Goal: Task Accomplishment & Management: Use online tool/utility

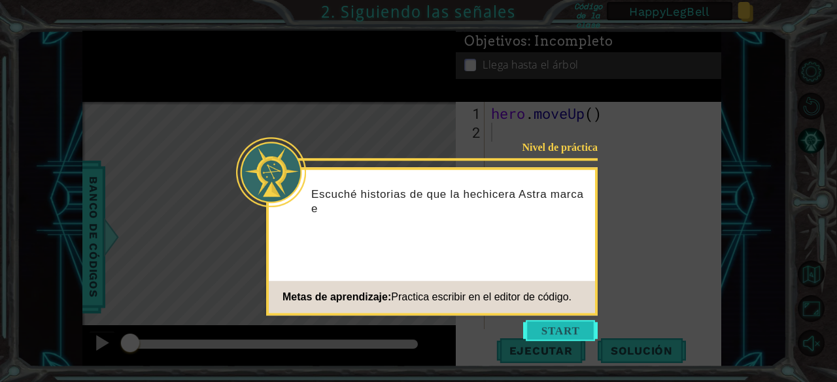
click at [562, 324] on button "Start" at bounding box center [560, 330] width 75 height 21
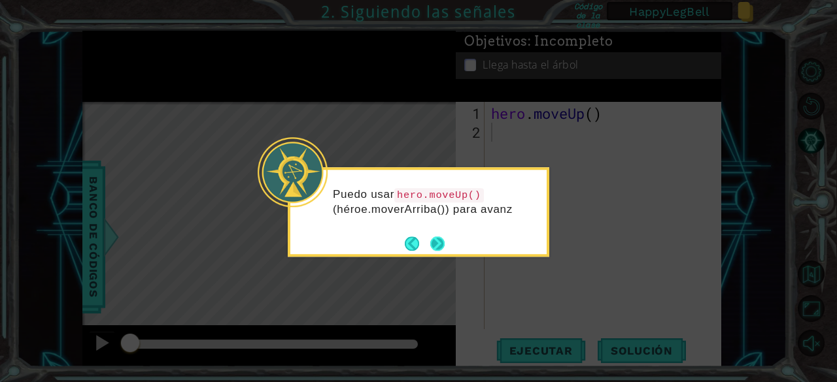
click at [434, 247] on button "Next" at bounding box center [437, 244] width 14 height 14
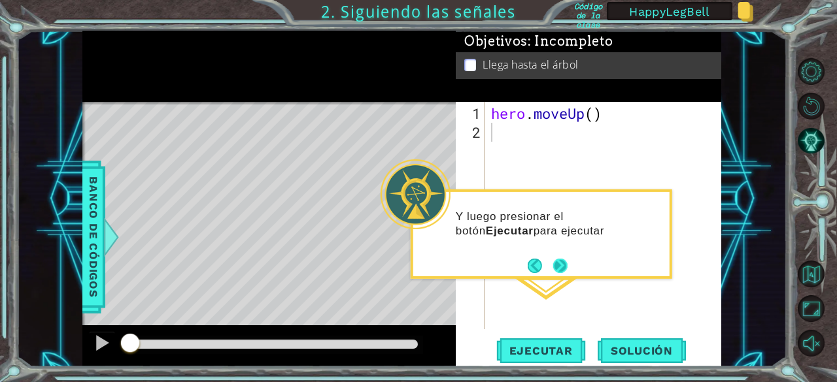
click at [561, 263] on button "Next" at bounding box center [560, 266] width 18 height 18
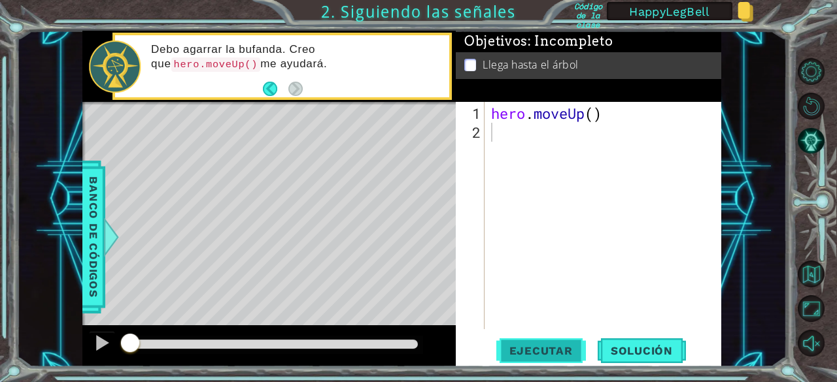
click at [543, 356] on span "Ejecutar" at bounding box center [541, 350] width 90 height 13
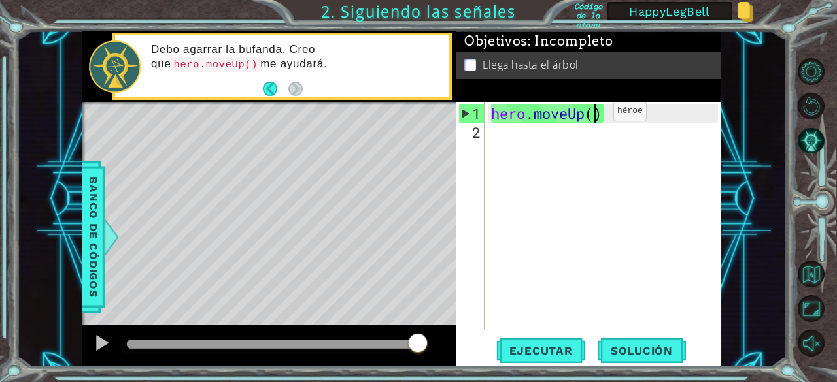
click at [594, 117] on div "hero . moveUp ( )" at bounding box center [606, 236] width 237 height 265
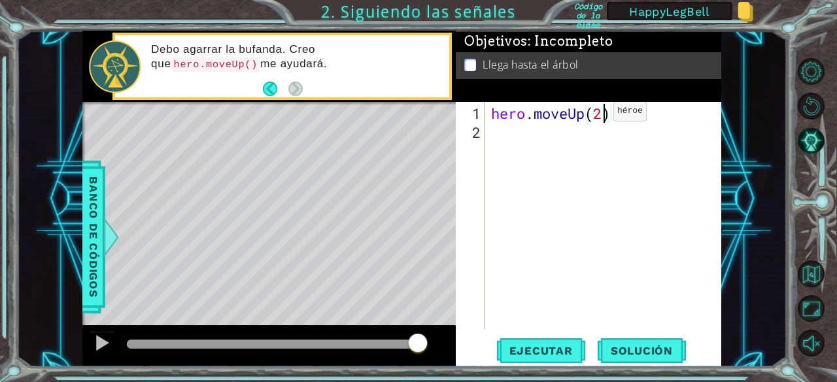
scroll to position [0, 5]
type textarea "hero.moveUp(2)"
click at [544, 344] on span "Ejecutar" at bounding box center [541, 350] width 90 height 13
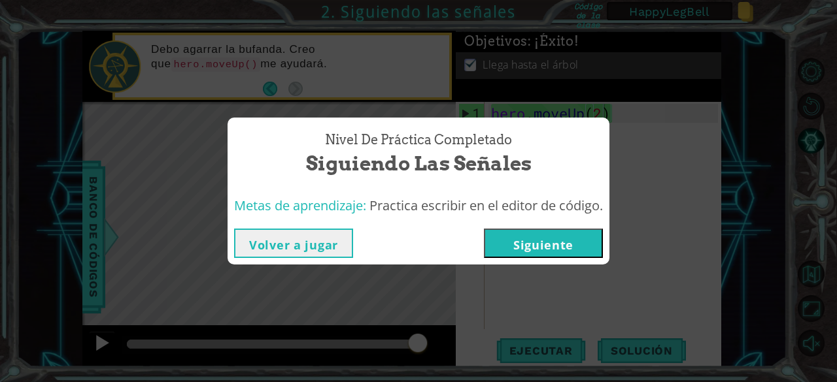
click at [107, 341] on div "Nivel de práctica Completado Siguiendo las señales Metas de aprendizaje: Practi…" at bounding box center [418, 191] width 837 height 382
click at [255, 246] on button "Volver a jugar" at bounding box center [293, 243] width 119 height 29
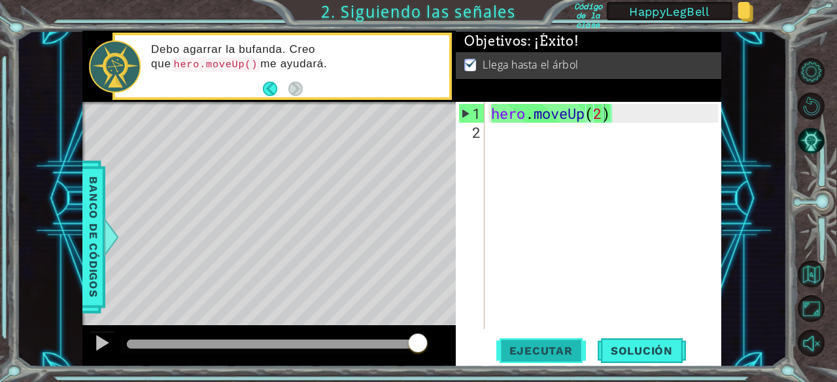
click at [530, 347] on span "Ejecutar" at bounding box center [541, 350] width 90 height 13
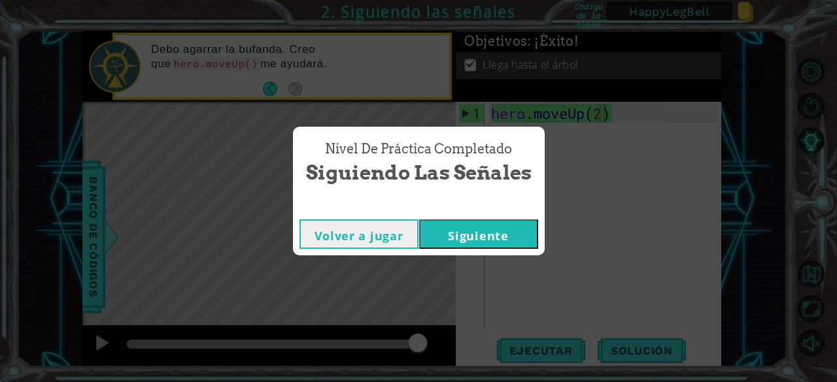
click at [473, 237] on button "Siguiente" at bounding box center [478, 234] width 119 height 29
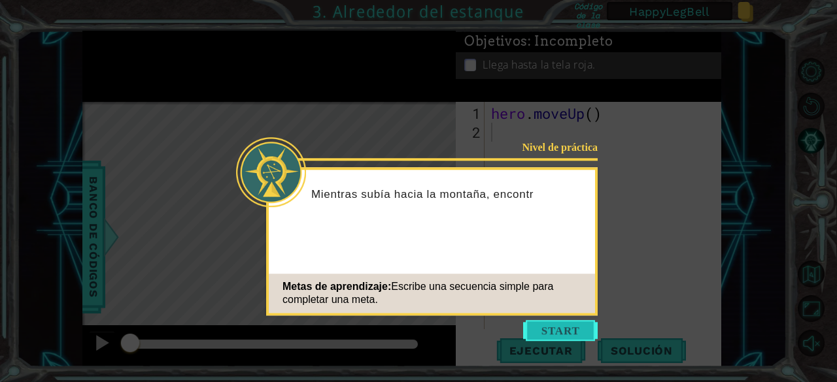
click at [562, 335] on button "Start" at bounding box center [560, 330] width 75 height 21
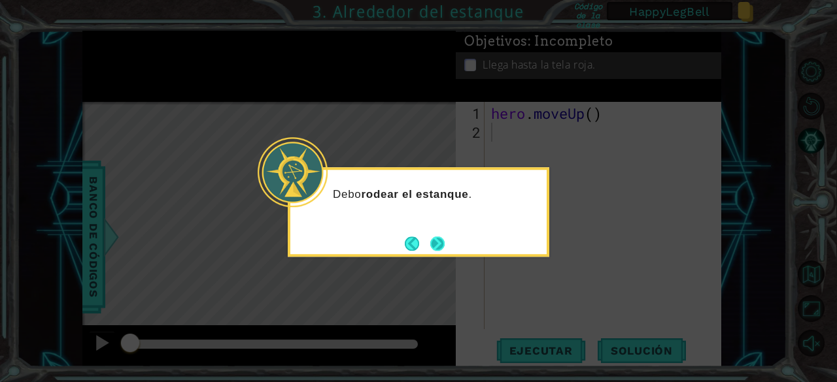
click at [440, 250] on button "Next" at bounding box center [437, 243] width 15 height 15
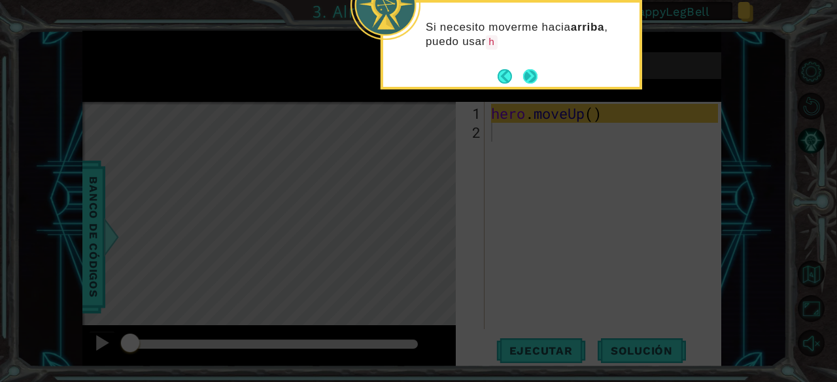
click at [524, 78] on button "Next" at bounding box center [530, 76] width 14 height 14
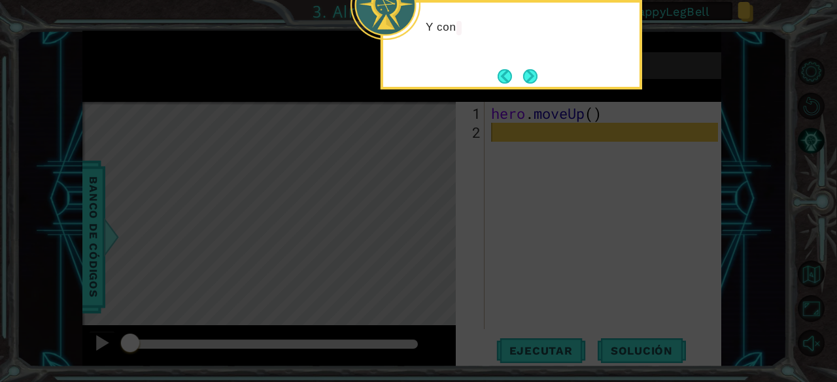
click at [524, 78] on button "Next" at bounding box center [530, 76] width 14 height 14
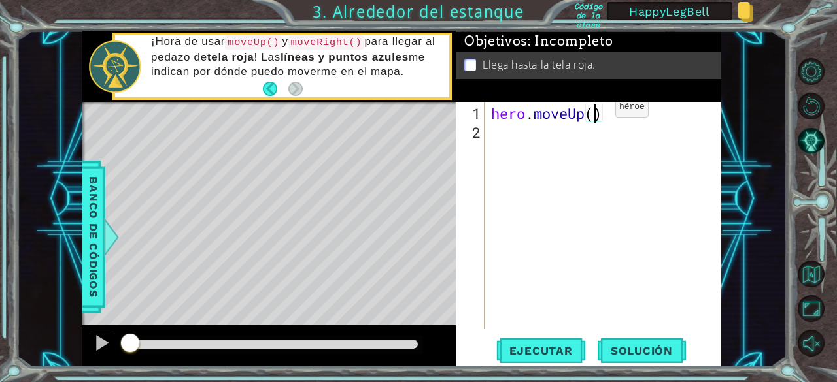
click at [595, 112] on div "hero . moveUp ( )" at bounding box center [606, 236] width 237 height 265
type textarea "hero.moveUp(2)"
click at [509, 135] on div "hero . moveUp ( 2 )" at bounding box center [606, 236] width 237 height 265
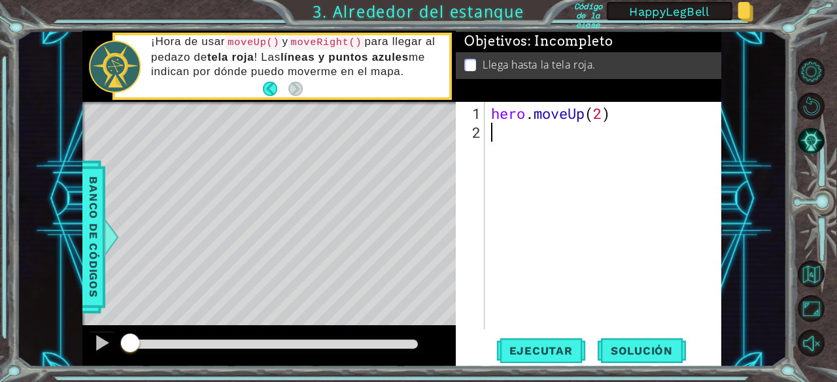
type textarea "H"
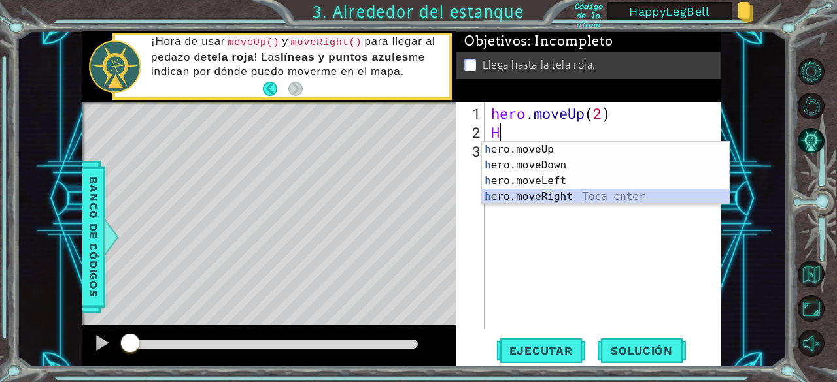
click at [528, 193] on div "h ero.moveUp Toca enter h ero.moveDown Toca enter h ero.moveLeft Toca enter h e…" at bounding box center [606, 189] width 248 height 94
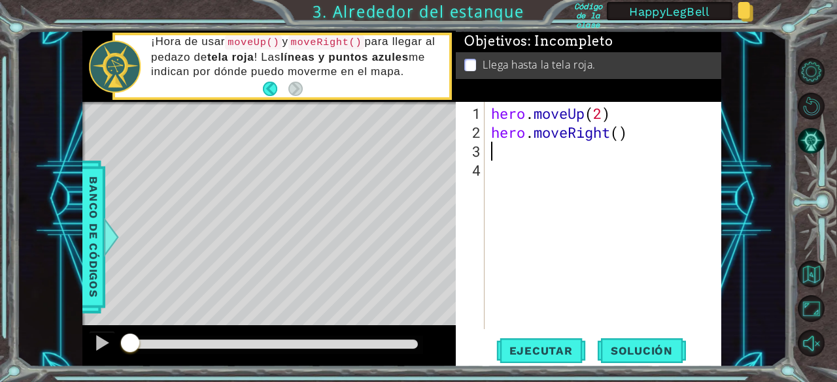
type textarea "H"
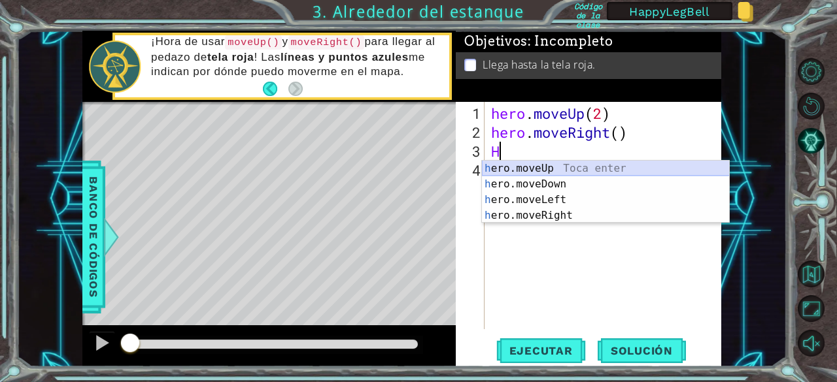
click at [529, 171] on div "h ero.moveUp Toca enter h ero.moveDown Toca enter h ero.moveLeft Toca enter h e…" at bounding box center [606, 208] width 248 height 94
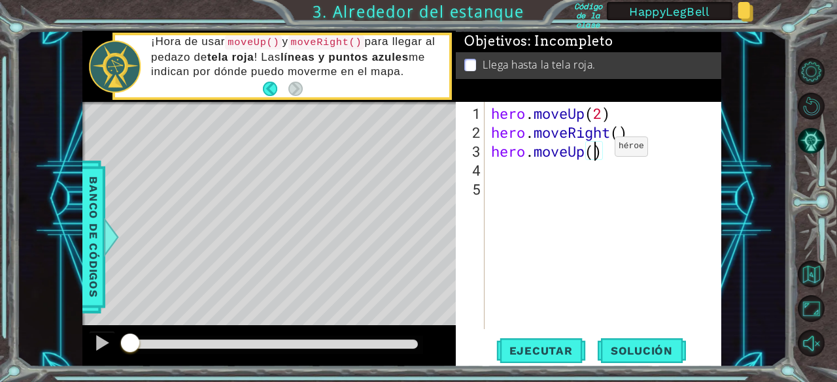
click at [595, 152] on div "hero . moveUp ( 2 ) hero . moveRight ( ) hero . moveUp ( )" at bounding box center [606, 236] width 237 height 265
type textarea "hero.moveUp(2)"
click at [539, 350] on span "Ejecutar" at bounding box center [541, 350] width 90 height 13
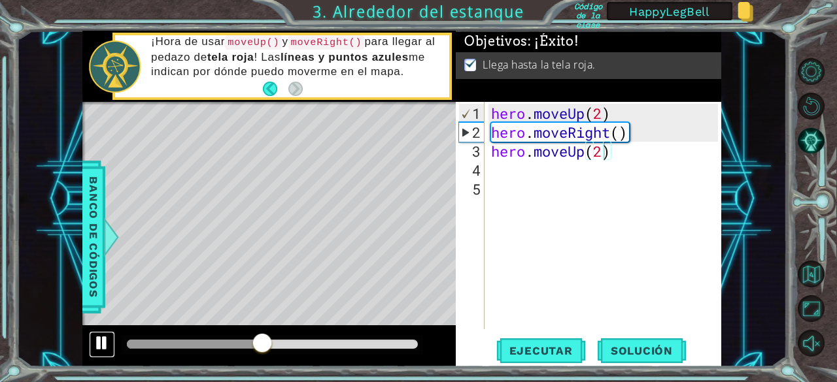
click at [101, 348] on div at bounding box center [101, 343] width 17 height 17
click at [533, 354] on span "Ejecutar" at bounding box center [541, 350] width 90 height 13
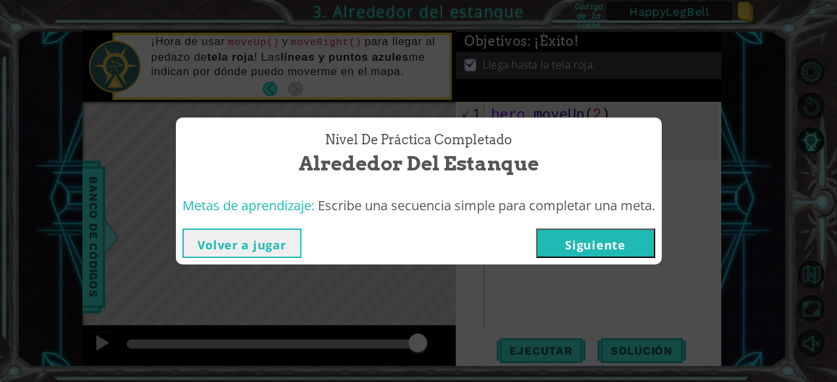
click at [578, 244] on button "Siguiente" at bounding box center [595, 243] width 119 height 29
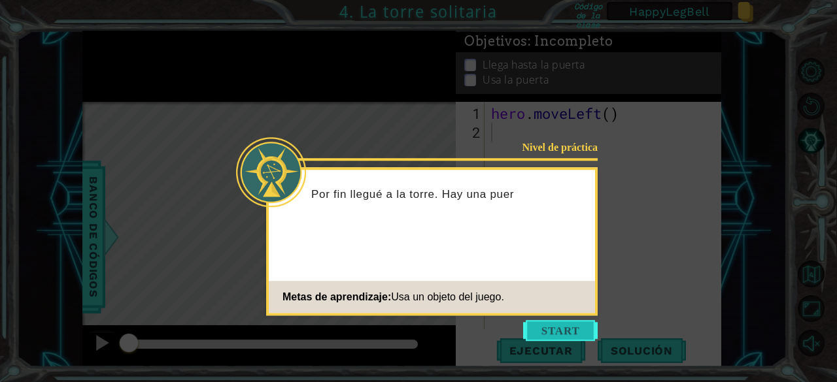
click at [568, 330] on button "Start" at bounding box center [560, 330] width 75 height 21
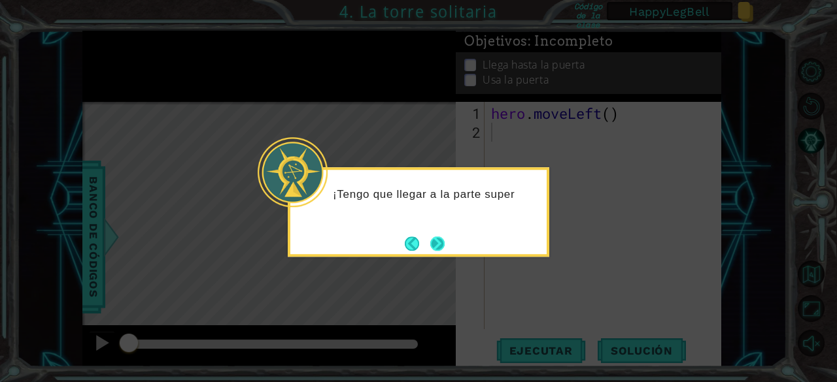
click at [435, 246] on button "Next" at bounding box center [437, 244] width 15 height 15
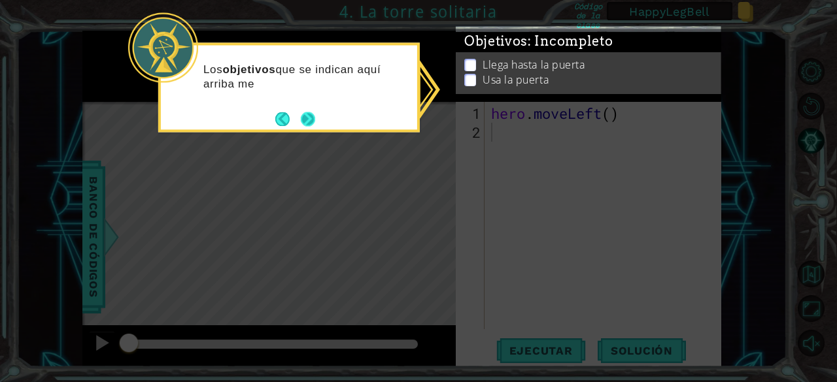
click at [311, 127] on button "Next" at bounding box center [308, 119] width 15 height 15
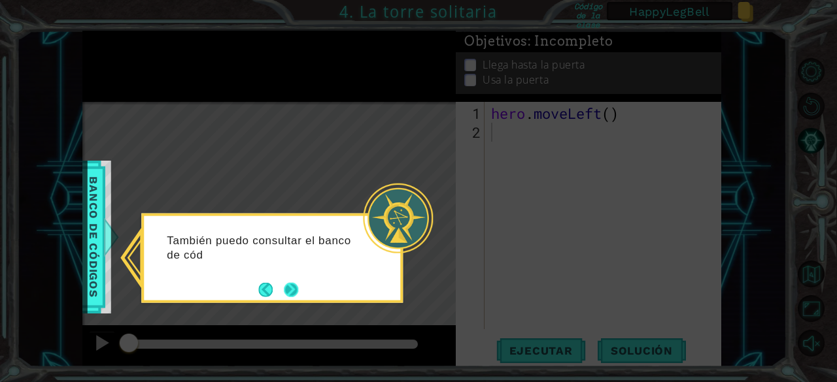
click at [290, 292] on button "Next" at bounding box center [291, 289] width 14 height 14
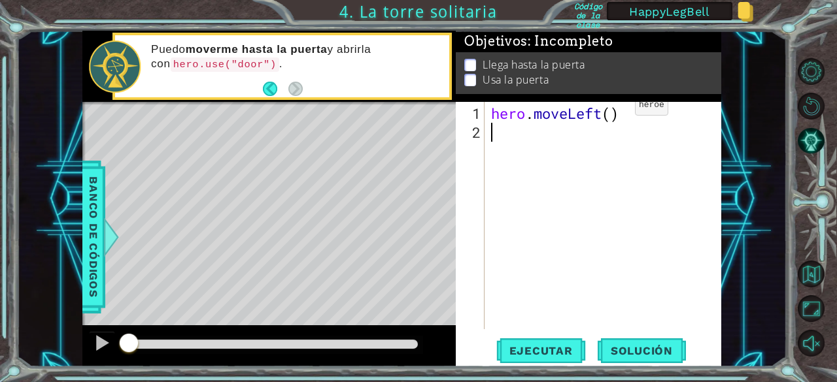
click at [615, 110] on div "hero . moveLeft ( )" at bounding box center [606, 236] width 237 height 265
type textarea "hero.moveLeft(2)"
click at [503, 131] on div "hero . moveLeft ( 2 )" at bounding box center [606, 236] width 237 height 265
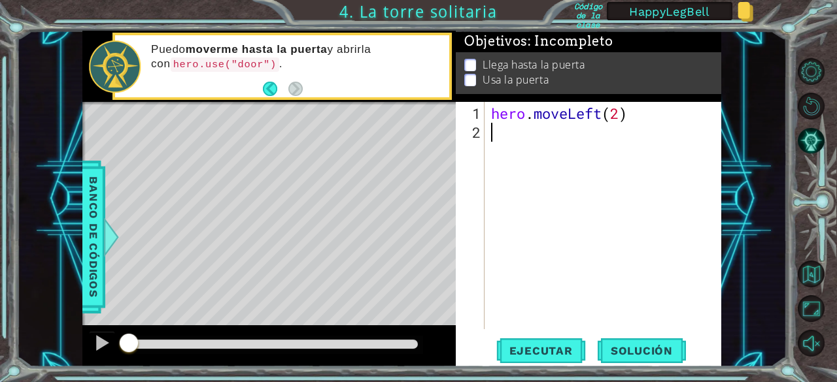
type textarea "H"
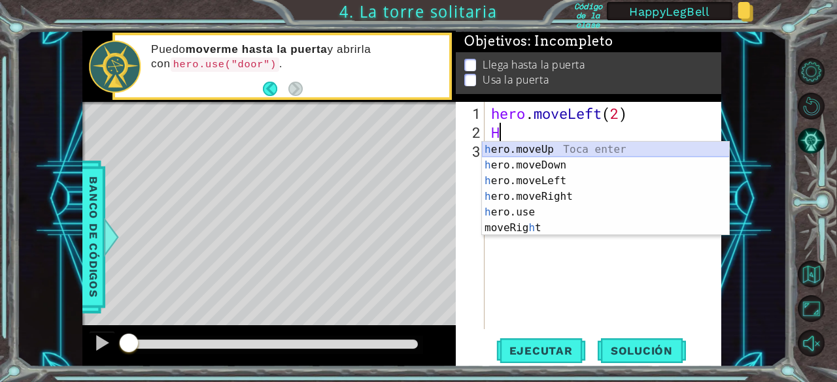
click at [528, 146] on div "h ero.moveUp Toca enter h ero.moveDown Toca enter h ero.moveLeft Toca enter h e…" at bounding box center [606, 205] width 248 height 126
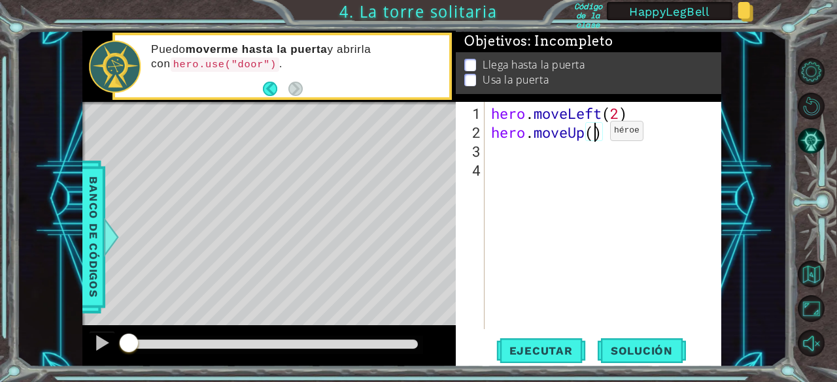
click at [590, 136] on div "hero . moveLeft ( 2 ) hero . moveUp ( )" at bounding box center [606, 236] width 237 height 265
type textarea "hero.moveUp(2)"
click at [501, 150] on div "hero . moveLeft ( 2 ) hero . moveUp ( 2 )" at bounding box center [606, 236] width 237 height 265
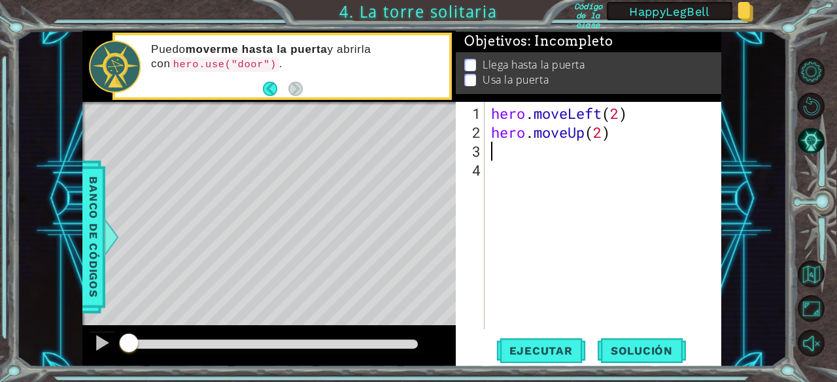
type textarea "h"
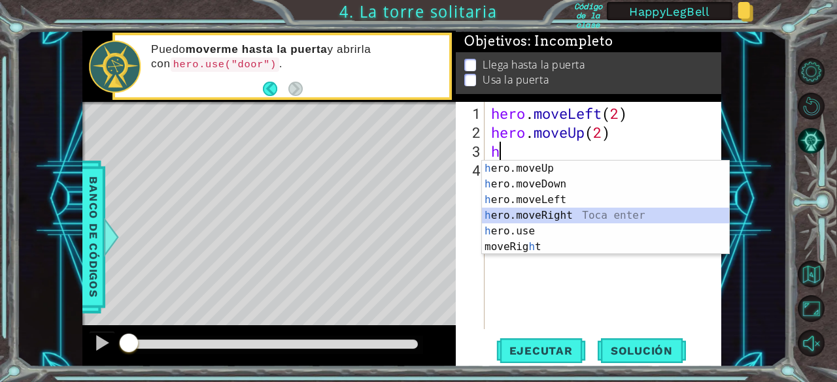
click at [523, 218] on div "h ero.moveUp Toca enter h ero.moveDown Toca enter h ero.moveLeft Toca enter h e…" at bounding box center [606, 224] width 248 height 126
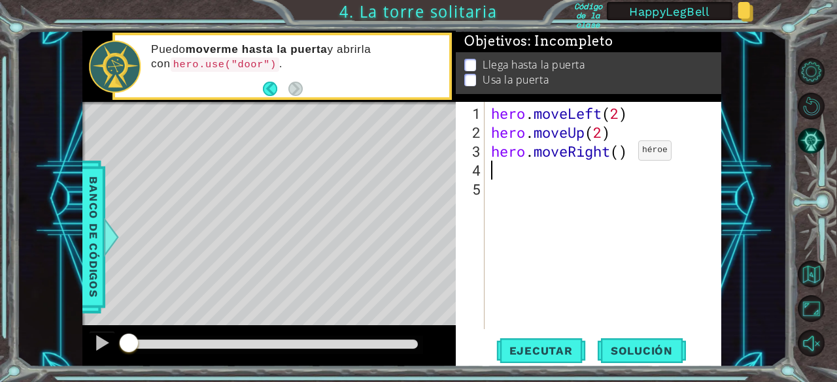
click at [618, 156] on div "hero . moveLeft ( 2 ) hero . moveUp ( 2 ) hero . moveRight ( )" at bounding box center [606, 236] width 237 height 265
type textarea "hero.moveRight(2)"
click at [544, 176] on div "hero . moveLeft ( 2 ) hero . moveUp ( 2 ) hero . moveRight ( 2 )" at bounding box center [606, 236] width 237 height 265
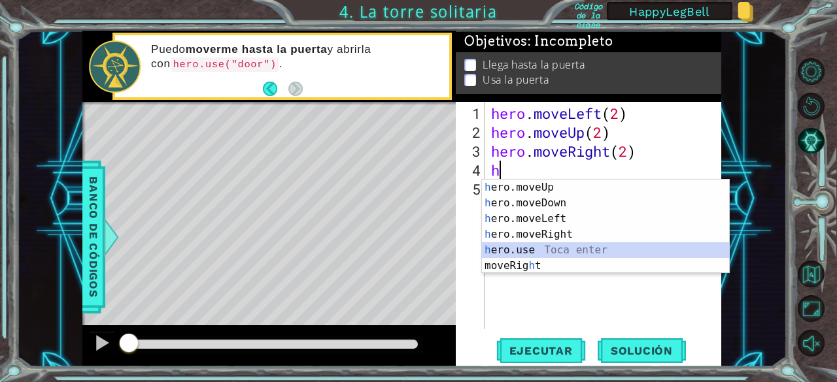
click at [522, 246] on div "h ero.moveUp Toca enter h ero.moveDown Toca enter h ero.moveLeft Toca enter h e…" at bounding box center [606, 243] width 248 height 126
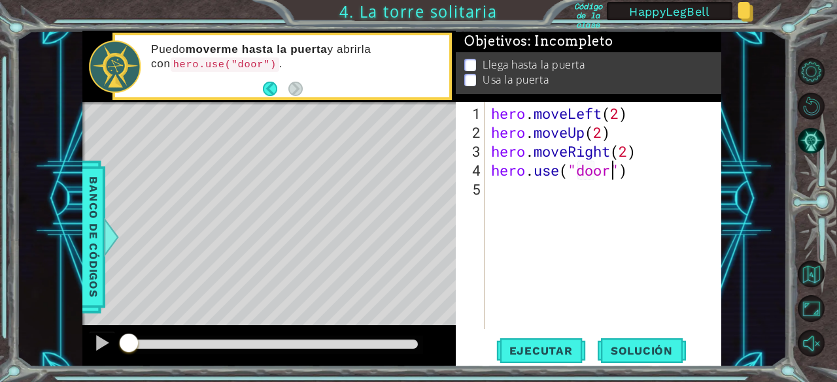
scroll to position [0, 5]
type textarea "hero.use("door")"
click at [534, 353] on span "Ejecutar" at bounding box center [541, 350] width 90 height 13
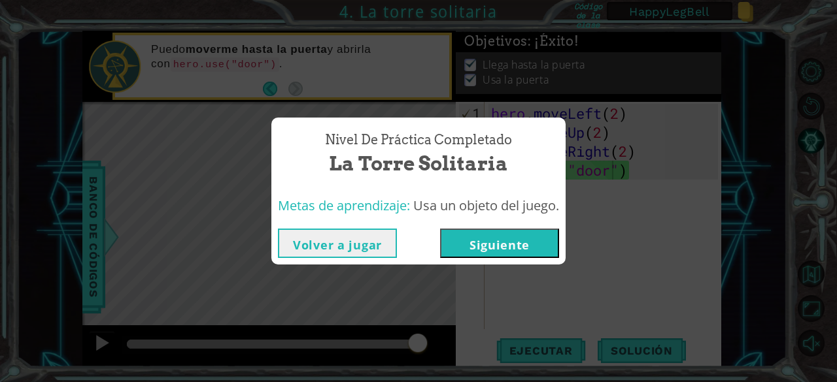
click at [465, 246] on button "Siguiente" at bounding box center [499, 243] width 119 height 29
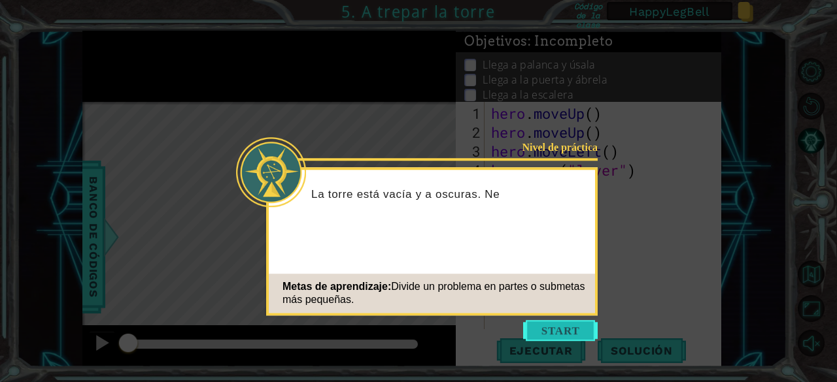
click at [565, 326] on button "Start" at bounding box center [560, 330] width 75 height 21
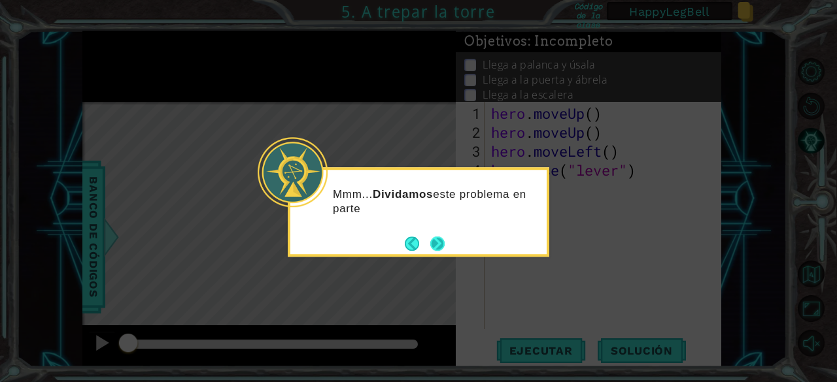
click at [437, 248] on button "Next" at bounding box center [437, 244] width 14 height 14
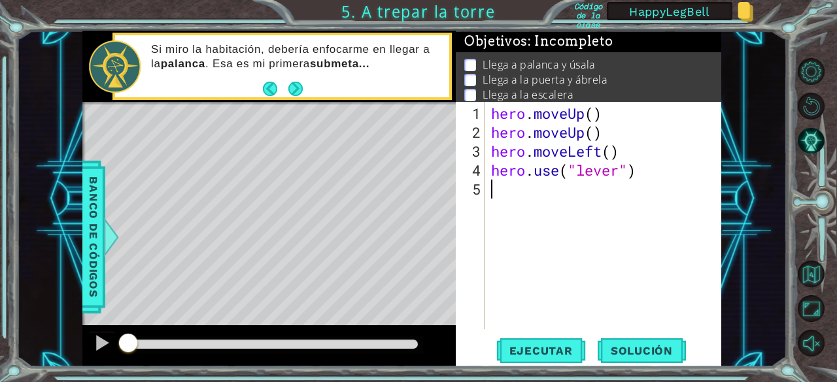
type textarea "h"
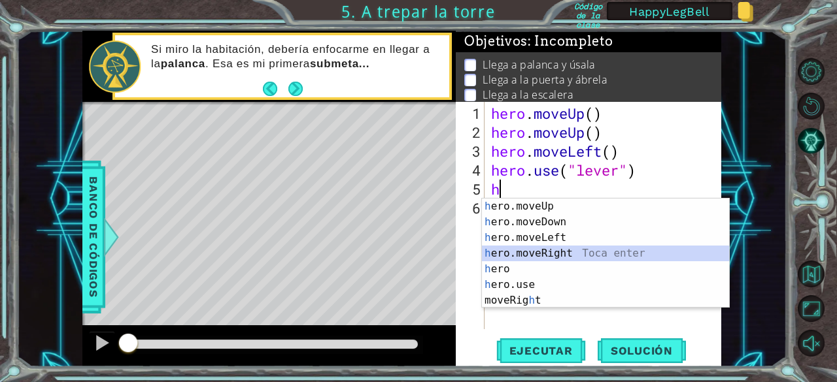
click at [557, 250] on div "h ero.moveUp Toca enter h ero.moveDown Toca enter h ero.moveLeft Toca enter h e…" at bounding box center [606, 269] width 248 height 141
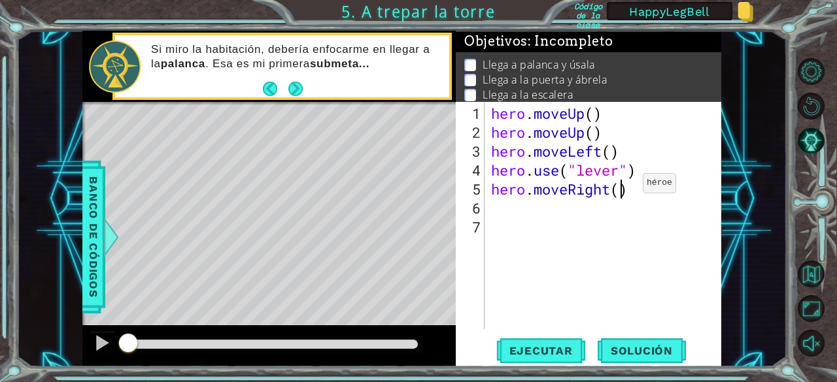
click at [623, 188] on div "hero . moveUp ( ) hero . moveUp ( ) hero . moveLeft ( ) hero . use ( "lever" ) …" at bounding box center [606, 236] width 237 height 265
type textarea "hero.moveRight(3)"
click at [512, 208] on div "hero . moveUp ( ) hero . moveUp ( ) hero . moveLeft ( ) hero . use ( "lever" ) …" at bounding box center [606, 236] width 237 height 265
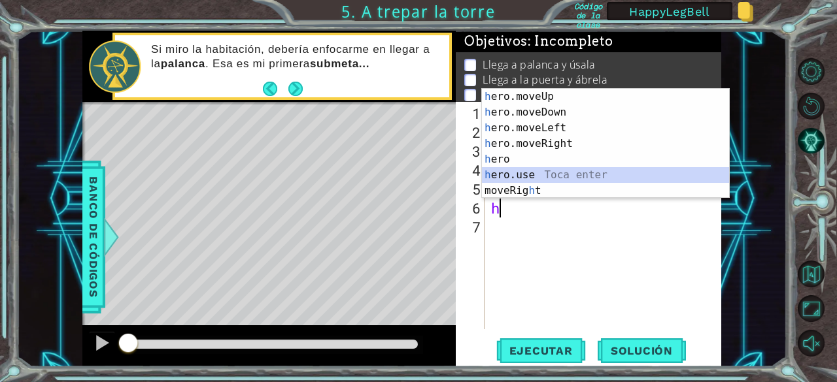
click at [525, 175] on div "h ero.moveUp Toca enter h ero.moveDown Toca enter h ero.moveLeft Toca enter h e…" at bounding box center [606, 159] width 248 height 141
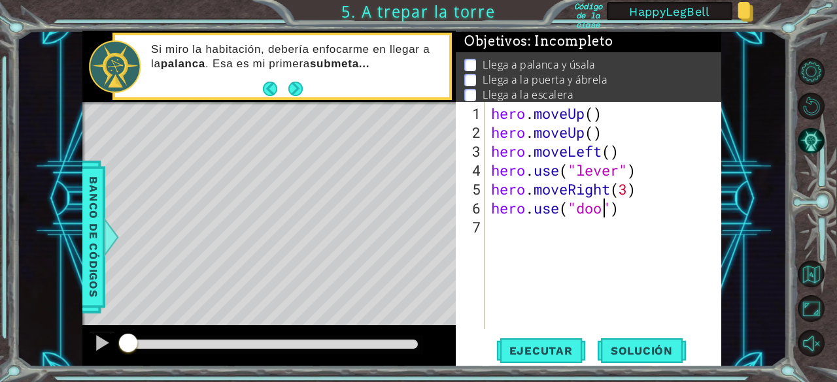
type textarea "hero.use("door")"
click at [498, 222] on div "hero . moveUp ( ) hero . moveUp ( ) hero . moveLeft ( ) hero . use ( "lever" ) …" at bounding box center [606, 236] width 237 height 265
type textarea "h"
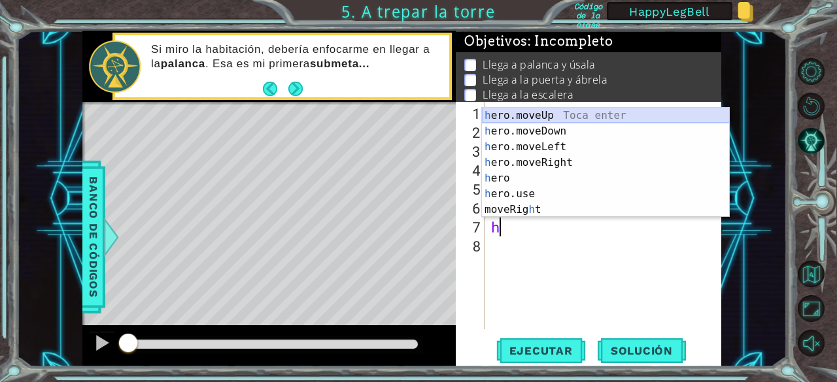
click at [548, 118] on div "h ero.moveUp Toca enter h ero.moveDown Toca enter h ero.moveLeft Toca enter h e…" at bounding box center [606, 178] width 248 height 141
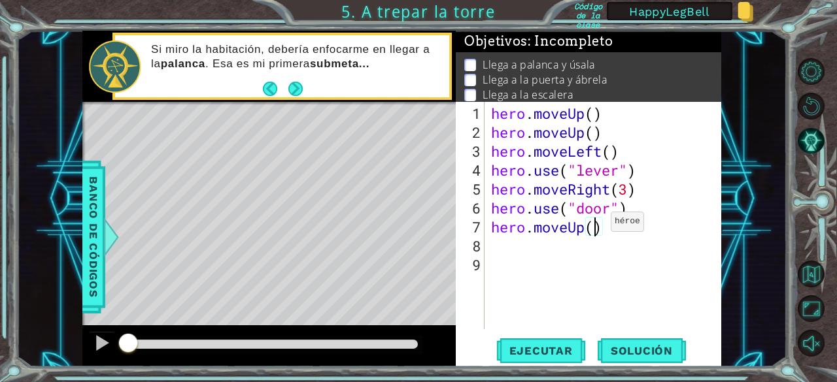
click at [591, 227] on div "hero . moveUp ( ) hero . moveUp ( ) hero . moveLeft ( ) hero . use ( "lever" ) …" at bounding box center [606, 236] width 237 height 265
type textarea "hero.moveUp(2)"
click at [505, 245] on div "hero . moveUp ( ) hero . moveUp ( ) hero . moveLeft ( ) hero . use ( "lever" ) …" at bounding box center [606, 236] width 237 height 265
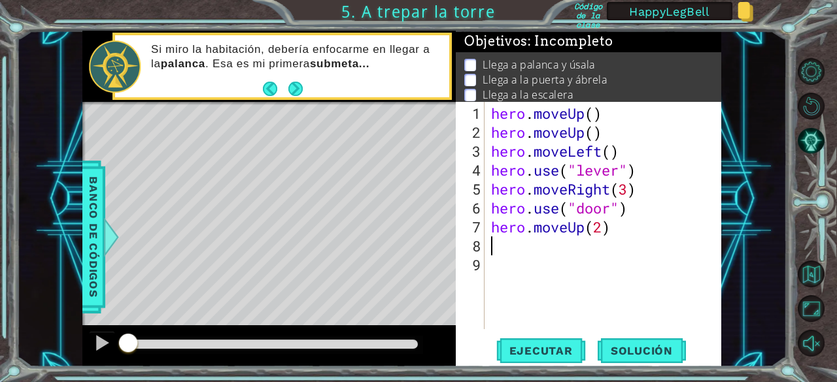
type textarea "h"
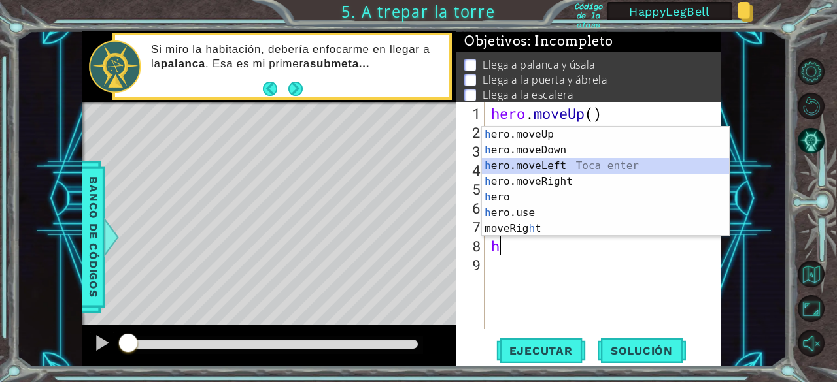
click at [539, 167] on div "h ero.moveUp Toca enter h ero.moveDown Toca enter h ero.moveLeft Toca enter h e…" at bounding box center [606, 197] width 248 height 141
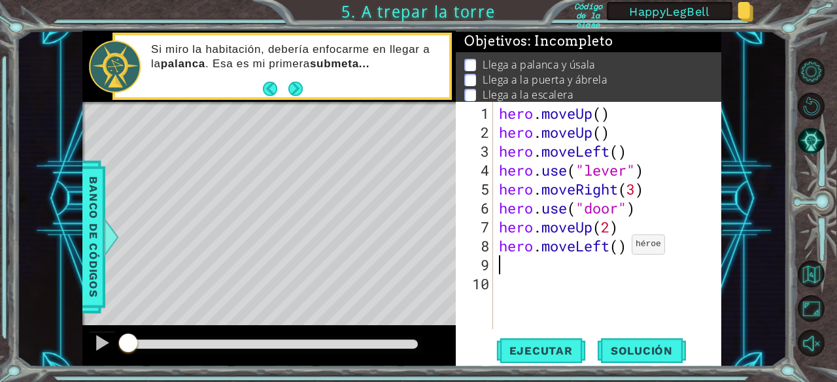
click at [620, 250] on div "hero . moveUp ( ) hero . moveUp ( ) hero . moveLeft ( ) hero . use ( "lever" ) …" at bounding box center [610, 236] width 229 height 265
type textarea "hero.moveLeft(3)"
click at [541, 354] on span "Ejecutar" at bounding box center [541, 350] width 90 height 13
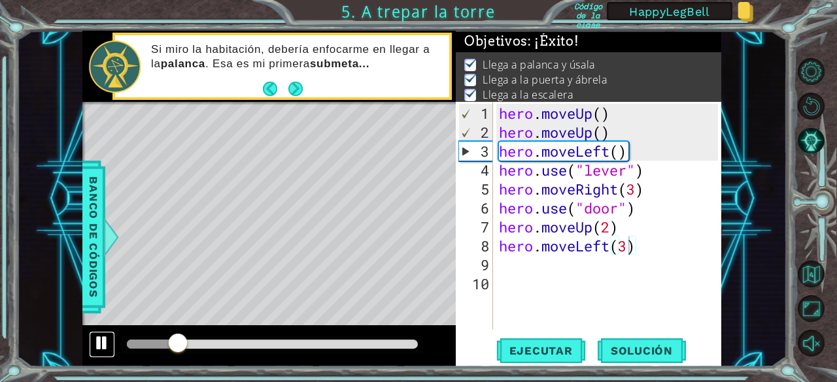
click at [97, 350] on div at bounding box center [101, 343] width 17 height 17
click at [562, 352] on span "Ejecutar" at bounding box center [541, 350] width 90 height 13
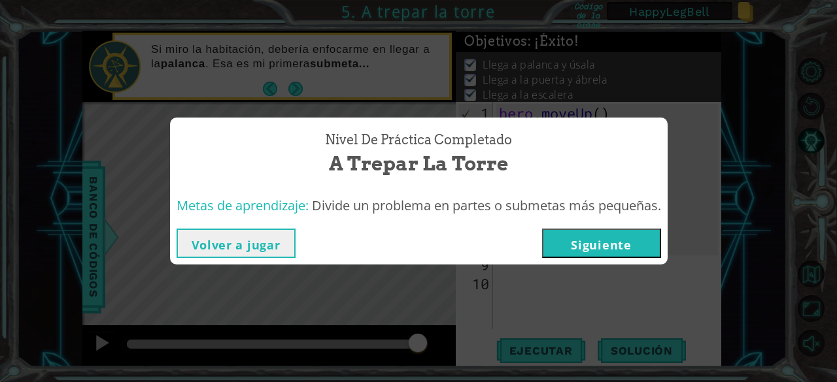
click at [600, 249] on button "Siguiente" at bounding box center [601, 243] width 119 height 29
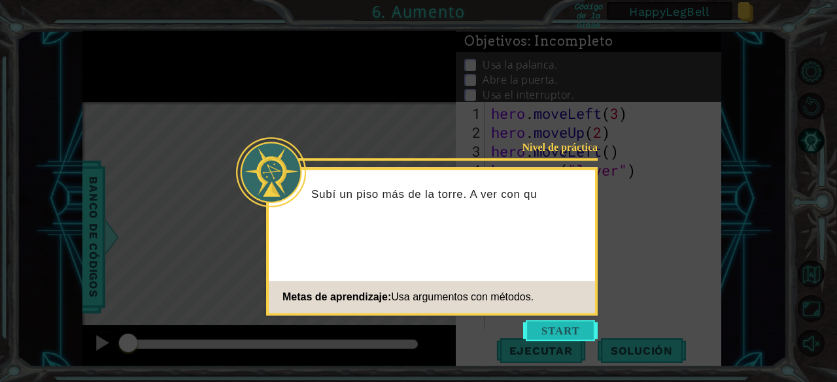
click at [560, 332] on button "Start" at bounding box center [560, 330] width 75 height 21
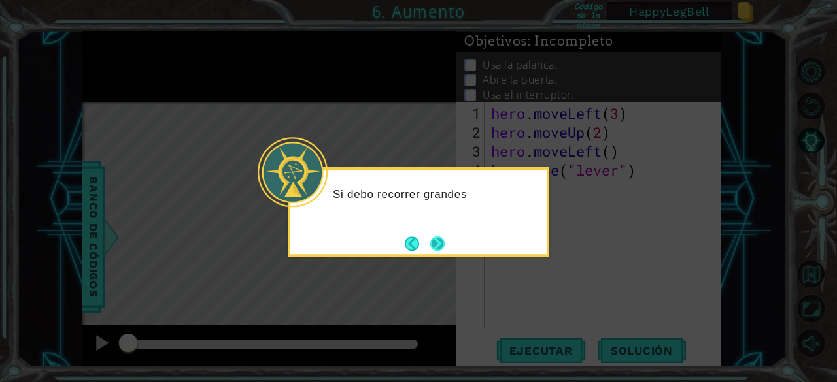
click at [437, 243] on button "Next" at bounding box center [437, 243] width 16 height 16
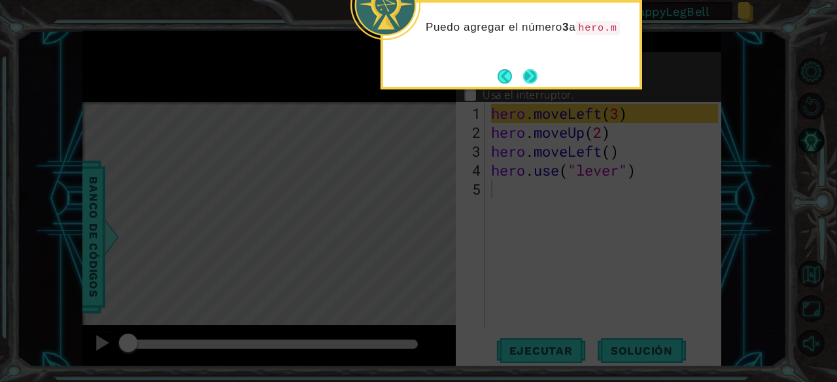
click at [531, 73] on button "Next" at bounding box center [530, 76] width 14 height 14
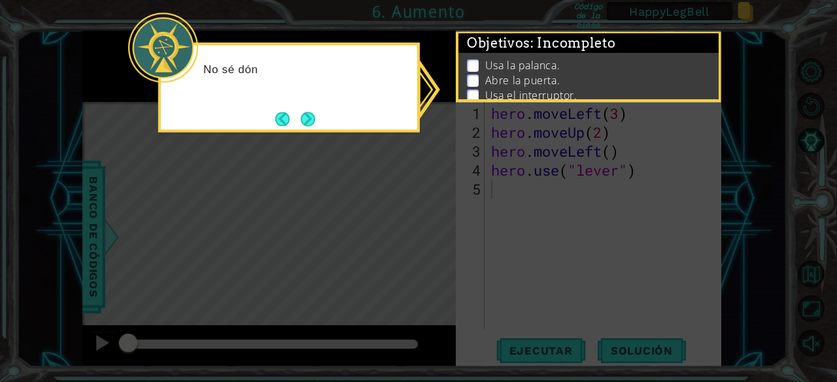
drag, startPoint x: 336, startPoint y: 137, endPoint x: 256, endPoint y: 166, distance: 85.4
click at [256, 166] on body "1 ההההההההההההההההההההההההההההההההההההההההההההההההההההההההההההההההההההההההההההה…" at bounding box center [418, 191] width 837 height 382
click at [307, 123] on button "Next" at bounding box center [308, 119] width 20 height 20
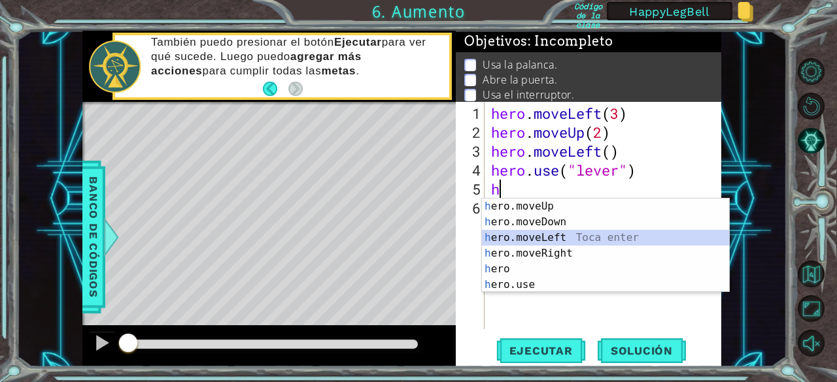
click at [595, 239] on div "h ero.moveUp Toca enter h ero.moveDown Toca enter h ero.moveLeft Toca enter h e…" at bounding box center [606, 262] width 248 height 126
type textarea "hero.moveLeft(1)"
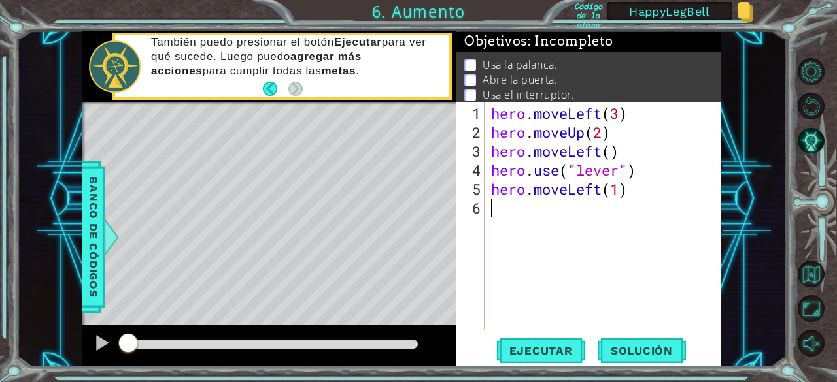
click at [507, 206] on div "hero . moveLeft ( 3 ) hero . moveUp ( 2 ) hero . moveLeft ( ) hero . use ( "lev…" at bounding box center [606, 236] width 237 height 265
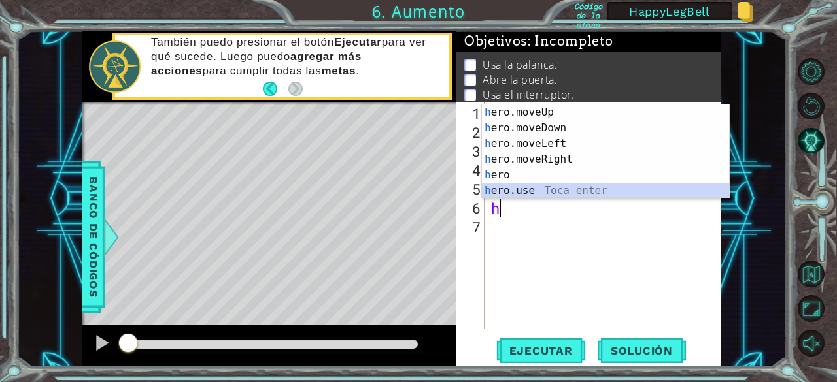
click at [524, 190] on div "h ero.moveUp Toca enter h ero.moveDown Toca enter h ero.moveLeft Toca enter h e…" at bounding box center [606, 168] width 248 height 126
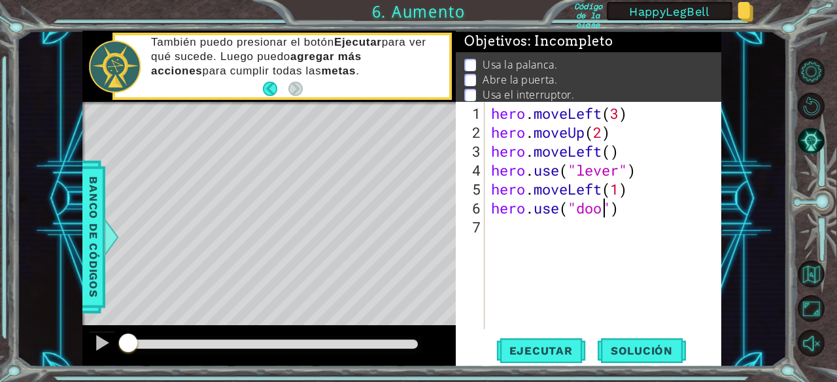
type textarea "hero.use("door")"
click at [498, 225] on div "hero . moveLeft ( 3 ) hero . moveUp ( 2 ) hero . moveLeft ( ) hero . use ( "lev…" at bounding box center [606, 236] width 237 height 265
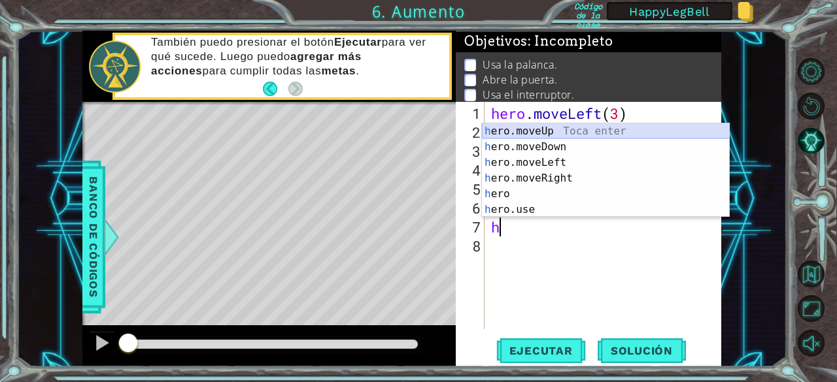
click at [537, 127] on div "h ero.moveUp Toca enter h ero.moveDown Toca enter h ero.moveLeft Toca enter h e…" at bounding box center [606, 187] width 248 height 126
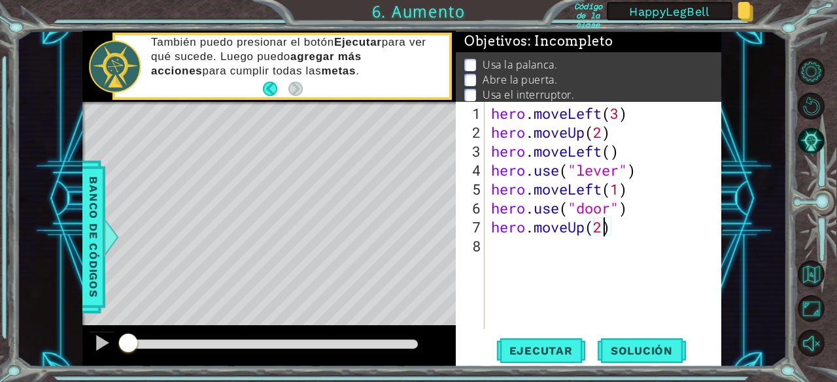
scroll to position [0, 5]
type textarea "hero.moveUp(2)"
click at [543, 351] on span "Ejecutar" at bounding box center [541, 350] width 90 height 13
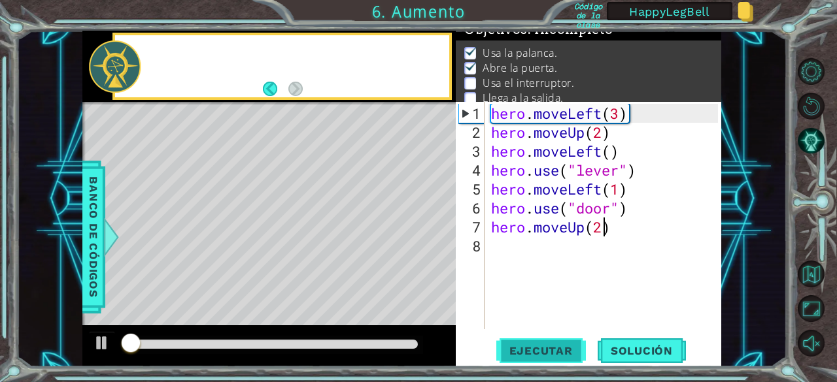
scroll to position [19, 0]
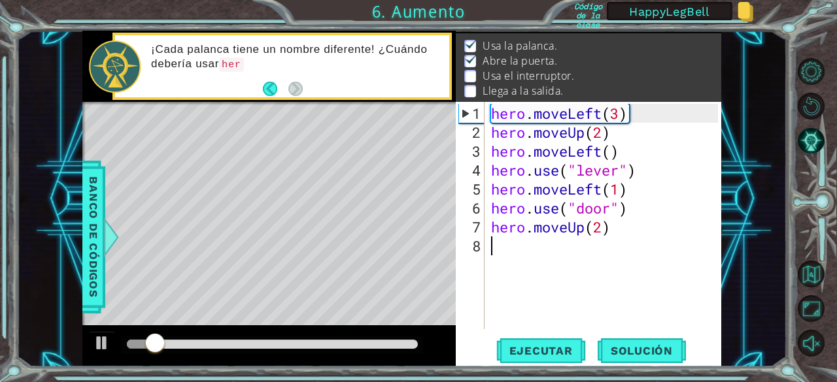
click at [509, 240] on div "hero . moveLeft ( 3 ) hero . moveUp ( 2 ) hero . moveLeft ( ) hero . use ( "lev…" at bounding box center [606, 236] width 237 height 265
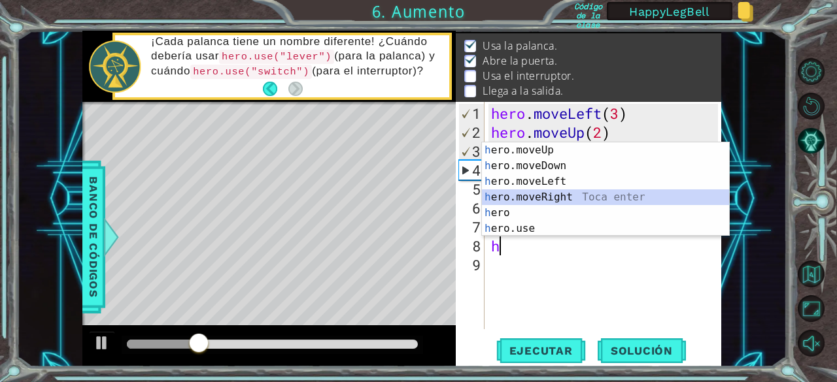
click at [535, 197] on div "h ero.moveUp Toca enter h ero.moveDown Toca enter h ero.moveLeft Toca enter h e…" at bounding box center [606, 205] width 248 height 126
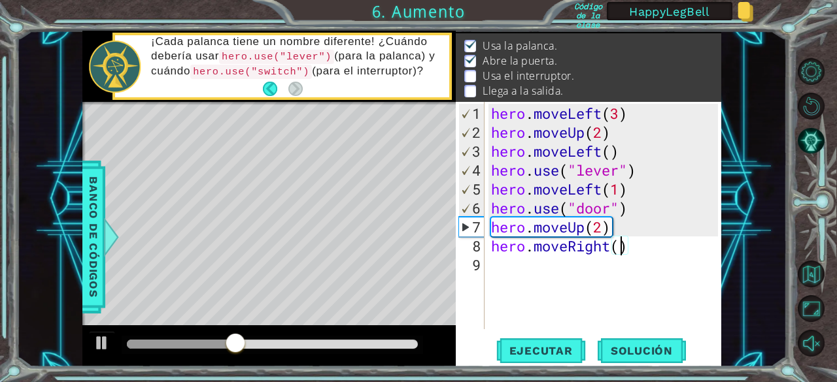
type textarea "hero.moveRight(2)"
click at [497, 263] on div "hero . moveLeft ( 3 ) hero . moveUp ( 2 ) hero . moveLeft ( ) hero . use ( "lev…" at bounding box center [606, 236] width 237 height 265
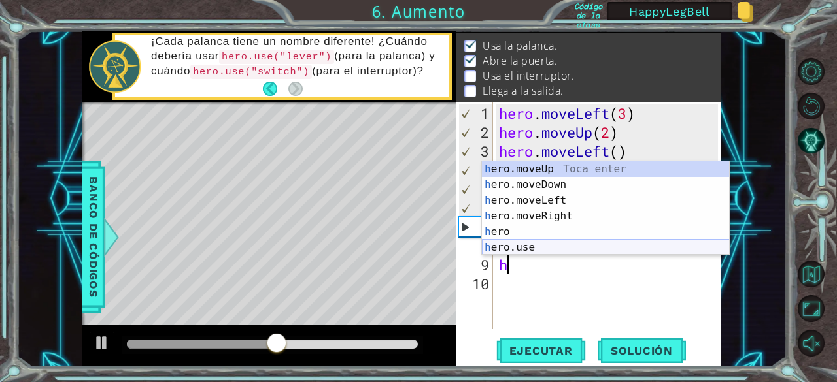
click at [524, 241] on div "h ero.moveUp Toca enter h ero.moveDown Toca enter h ero.moveLeft Toca enter h e…" at bounding box center [606, 224] width 248 height 126
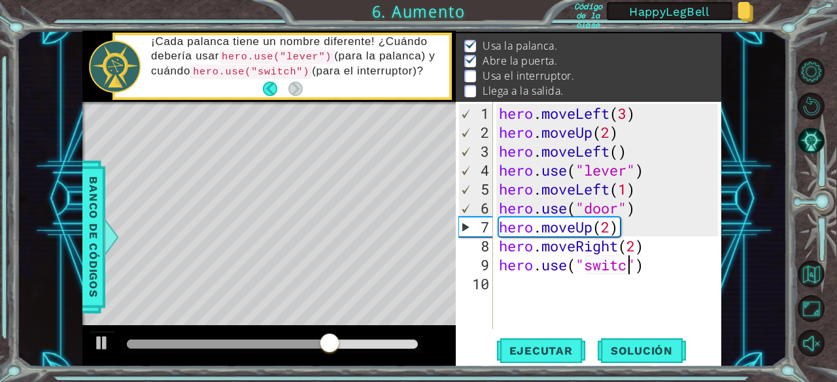
scroll to position [0, 6]
type textarea "hero.use("switch")"
click at [514, 292] on div "hero . moveLeft ( 3 ) hero . moveUp ( 2 ) hero . moveLeft ( ) hero . use ( "lev…" at bounding box center [610, 236] width 229 height 265
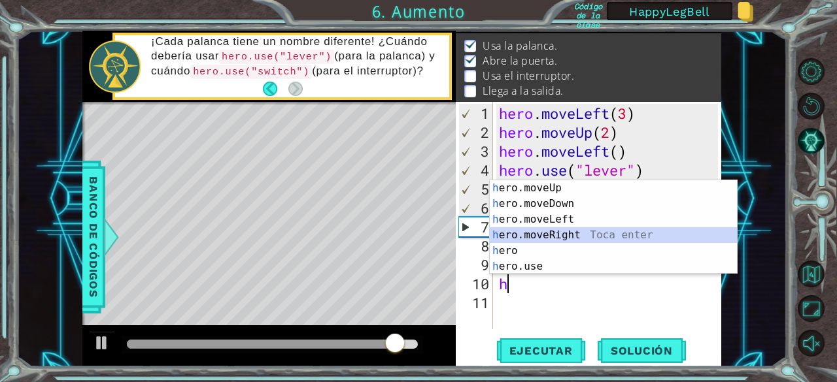
click at [553, 233] on div "h ero.moveUp Toca enter h ero.moveDown Toca enter h ero.moveLeft Toca enter h e…" at bounding box center [614, 243] width 248 height 126
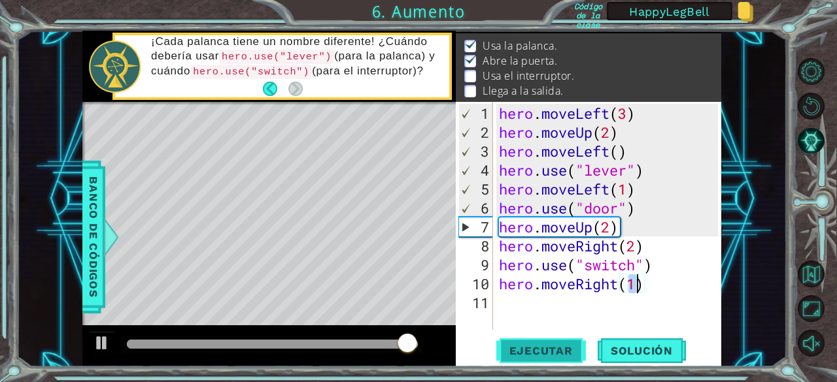
type textarea "hero.moveRight(1)"
click at [536, 350] on span "Ejecutar" at bounding box center [541, 350] width 90 height 13
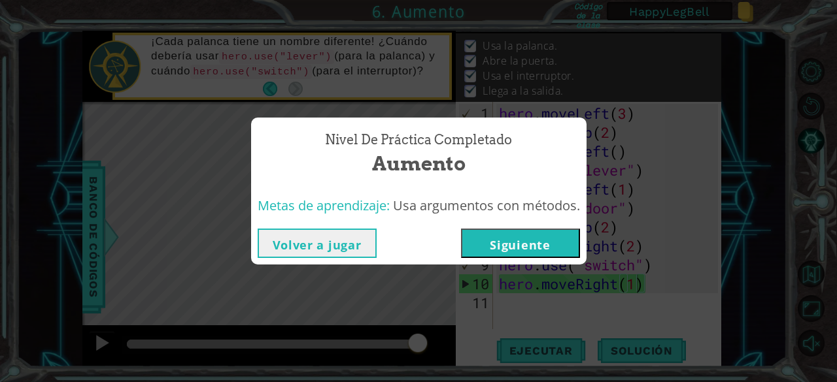
click at [325, 241] on button "Volver a jugar" at bounding box center [317, 243] width 119 height 29
